Goal: Information Seeking & Learning: Find specific fact

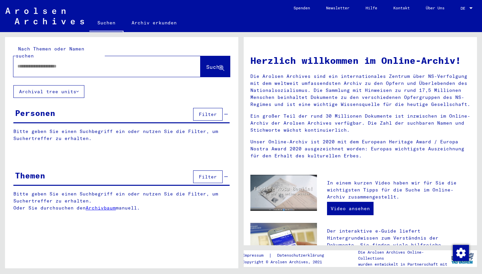
click at [34, 65] on div at bounding box center [96, 66] width 167 height 15
click at [32, 63] on input "text" at bounding box center [98, 66] width 163 height 7
type input "**********"
click at [207, 64] on span "Suche" at bounding box center [214, 67] width 17 height 7
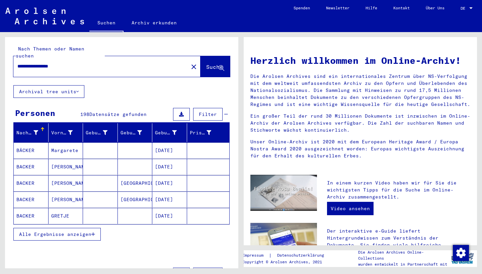
scroll to position [18, 0]
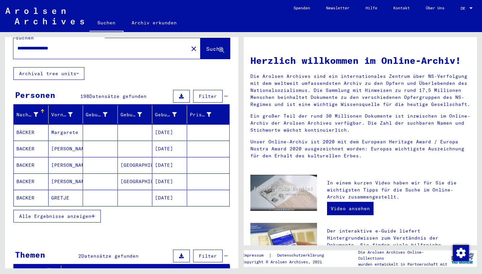
click at [49, 213] on span "Alle Ergebnisse anzeigen" at bounding box center [55, 216] width 72 height 6
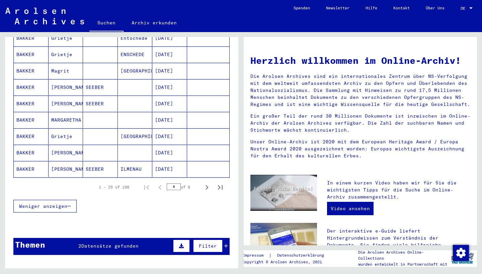
scroll to position [396, 0]
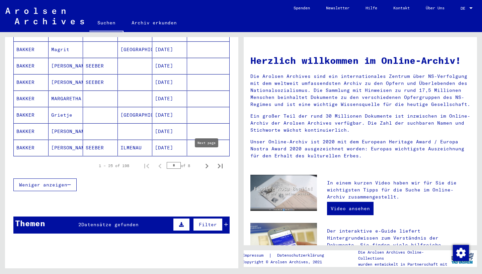
click at [206, 162] on icon "Next page" at bounding box center [206, 166] width 9 height 9
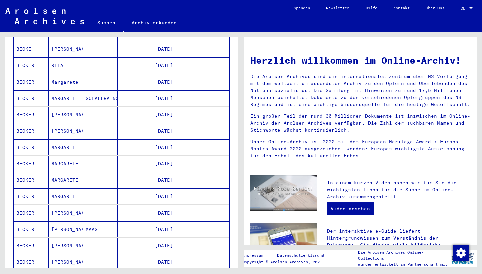
scroll to position [116, 0]
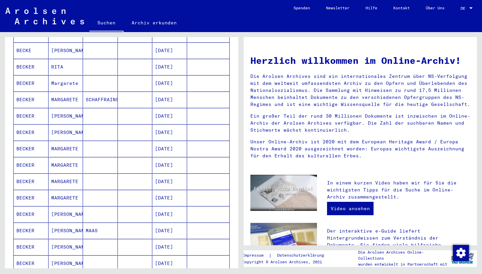
click at [172, 92] on mat-cell "[DATE]" at bounding box center [169, 100] width 35 height 16
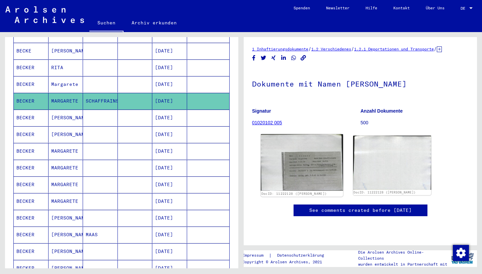
click at [307, 181] on img at bounding box center [302, 162] width 82 height 57
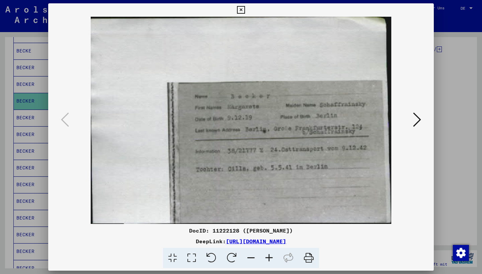
click at [26, 126] on div at bounding box center [241, 137] width 482 height 274
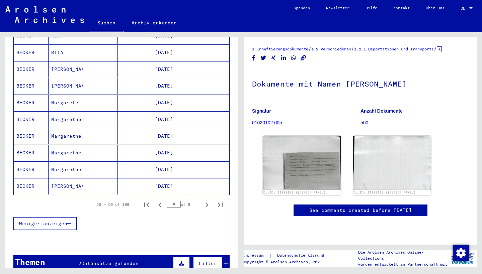
scroll to position [373, 0]
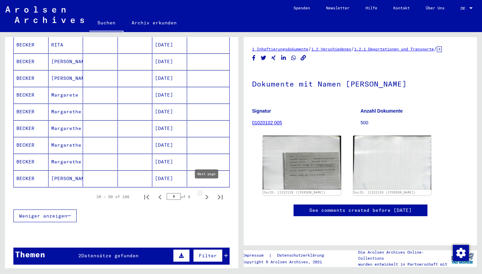
click at [207, 195] on icon "Next page" at bounding box center [206, 197] width 3 height 5
type input "*"
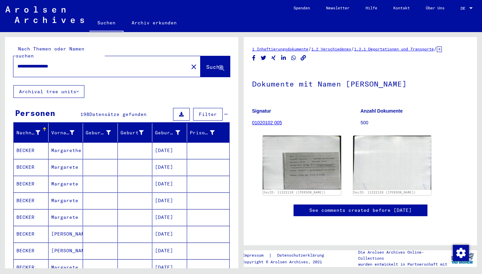
scroll to position [0, 0]
click at [70, 63] on input "**********" at bounding box center [100, 66] width 167 height 7
drag, startPoint x: 70, startPoint y: 60, endPoint x: 205, endPoint y: 64, distance: 135.2
click at [206, 64] on span "Suche" at bounding box center [215, 67] width 18 height 7
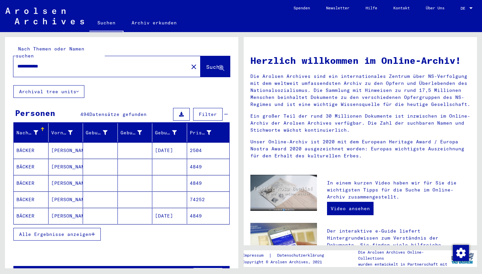
click at [55, 231] on span "Alle Ergebnisse anzeigen" at bounding box center [55, 234] width 72 height 6
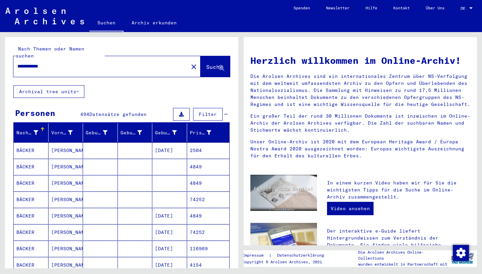
click at [40, 63] on input "**********" at bounding box center [98, 66] width 163 height 7
type input "**********"
click at [210, 64] on span "Suche" at bounding box center [214, 67] width 17 height 7
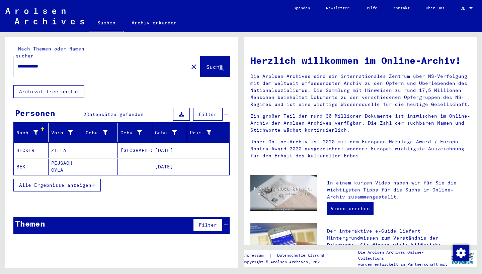
click at [60, 145] on mat-cell "ZILLA" at bounding box center [66, 151] width 35 height 16
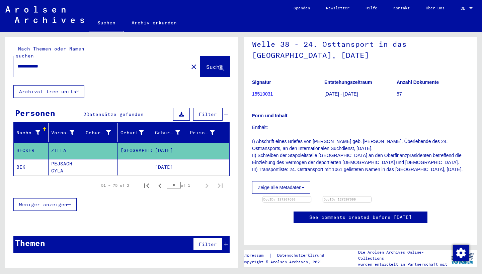
scroll to position [104, 0]
click at [288, 197] on img at bounding box center [286, 197] width 51 height 0
